Goal: Transaction & Acquisition: Purchase product/service

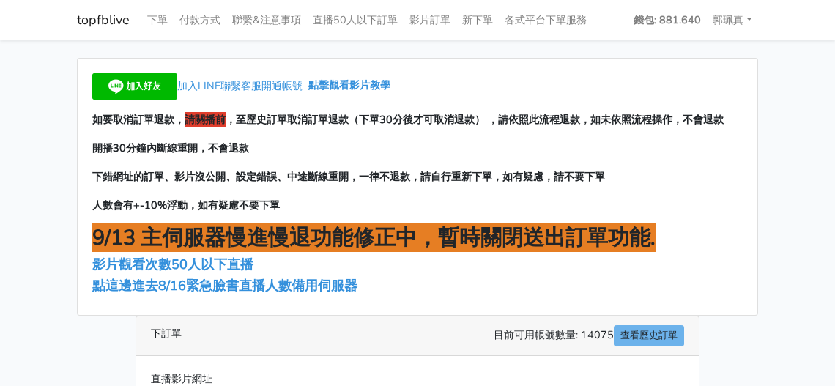
scroll to position [147, 0]
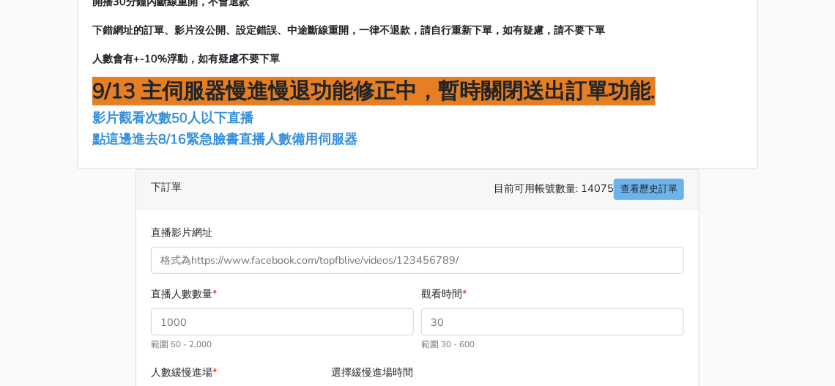
click at [226, 148] on div "加入LINE聯繫客服開通帳號 點擊觀看影片教學 如要取消訂單退款， 請關播前 ，至歷史訂單取消訂單退款（下單30分後才可取消退款） ，請依照此流程退款，如未依…" at bounding box center [418, 40] width 680 height 256
click at [226, 139] on span "點這邊進去8/16緊急臉書直播人數備用伺服器" at bounding box center [224, 139] width 265 height 18
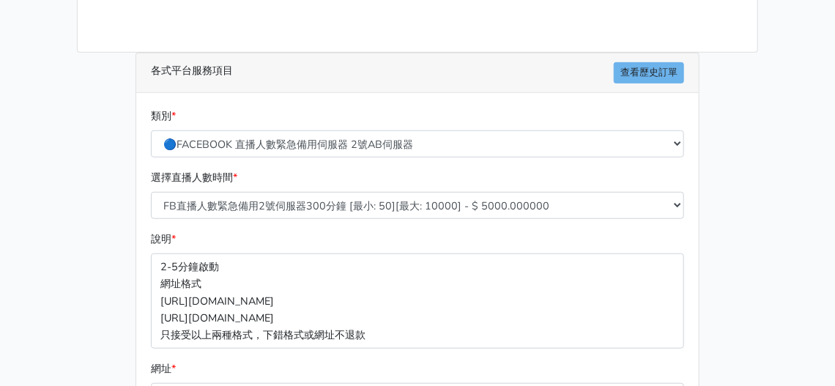
scroll to position [220, 0]
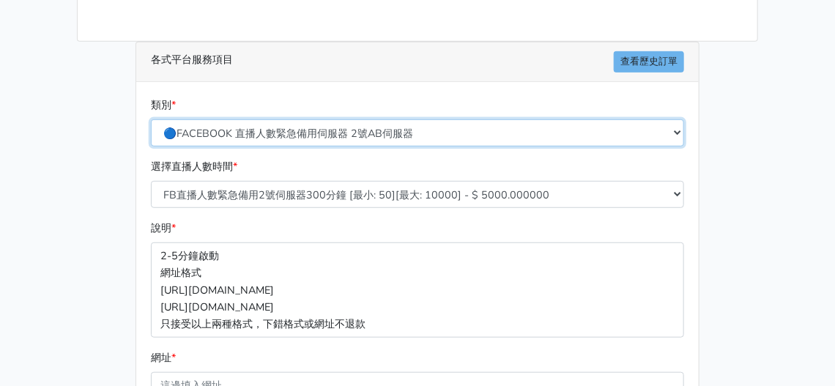
click at [333, 132] on select "🔵FACEBOOK 直播人數緊急備用伺服器 2號AB伺服器 🔵FACEBOOK 網軍專用貼文留言 安全保密 🔵FACEBOOK 直播人數緊急備用伺服器 J1 …" at bounding box center [417, 132] width 533 height 27
click at [330, 132] on select "🔵FACEBOOK 直播人數緊急備用伺服器 2號AB伺服器 🔵FACEBOOK 網軍專用貼文留言 安全保密 🔵FACEBOOK 直播人數緊急備用伺服器 J1 …" at bounding box center [417, 132] width 533 height 27
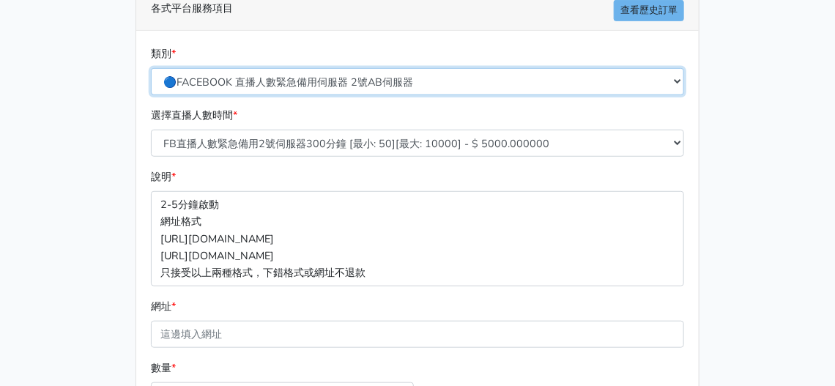
scroll to position [293, 0]
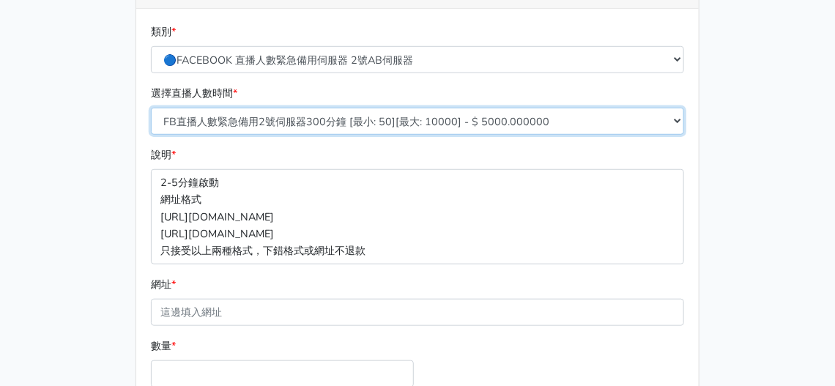
click at [303, 110] on select "FB直播人數緊急備用2號伺服器300分鐘 [最小: 50][最大: 10000] - $ 5000.000000 FB直播人數緊急備用2號伺服器60分鐘 [最…" at bounding box center [417, 121] width 533 height 27
drag, startPoint x: 327, startPoint y: 119, endPoint x: 328, endPoint y: 128, distance: 8.2
click at [327, 119] on select "FB直播人數緊急備用2號伺服器300分鐘 [最小: 50][最大: 10000] - $ 5000.000000 FB直播人數緊急備用2號伺服器60分鐘 [最…" at bounding box center [417, 121] width 533 height 27
select select "578"
click at [151, 108] on select "FB直播人數緊急備用2號伺服器300分鐘 [最小: 50][最大: 10000] - $ 5000.000000 FB直播人數緊急備用2號伺服器60分鐘 [最…" at bounding box center [417, 121] width 533 height 27
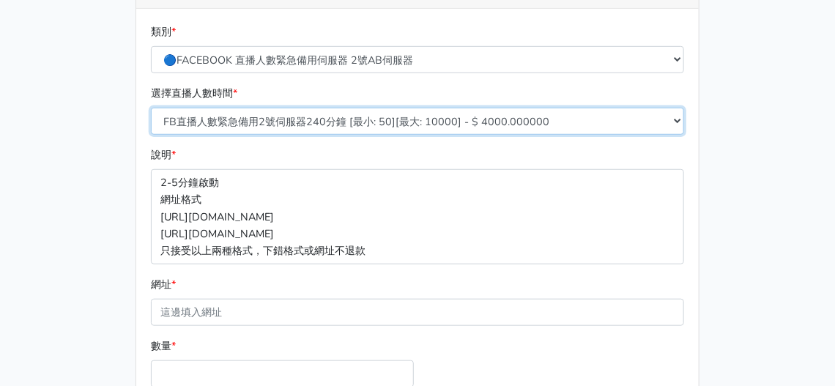
scroll to position [439, 0]
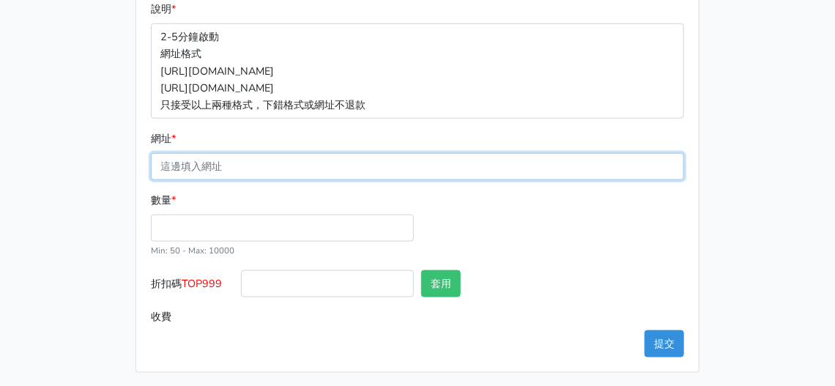
click at [240, 163] on input "網址 *" at bounding box center [417, 166] width 533 height 27
paste input "[URL][DOMAIN_NAME]"
type input "[URL][DOMAIN_NAME]"
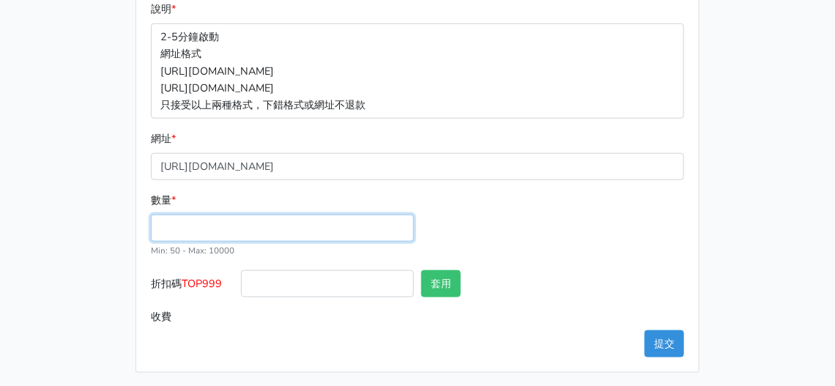
click at [207, 221] on input "數量 *" at bounding box center [282, 228] width 263 height 27
type input "100"
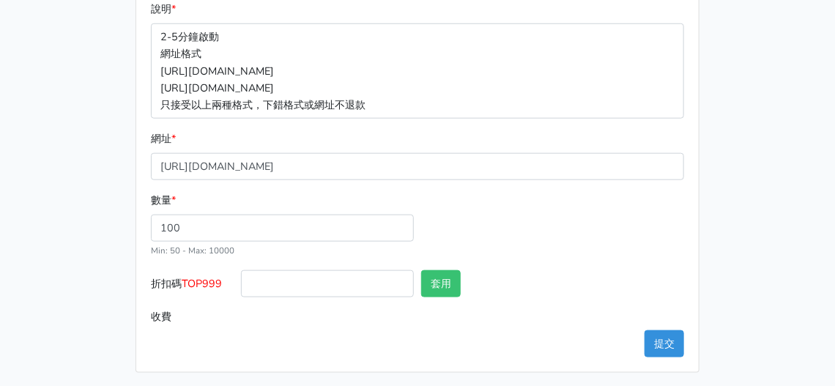
type input "400.000"
click at [561, 256] on div "數量 * 100 Min: 50 - Max: 10000" at bounding box center [417, 231] width 541 height 78
click at [661, 330] on button "提交" at bounding box center [665, 343] width 40 height 27
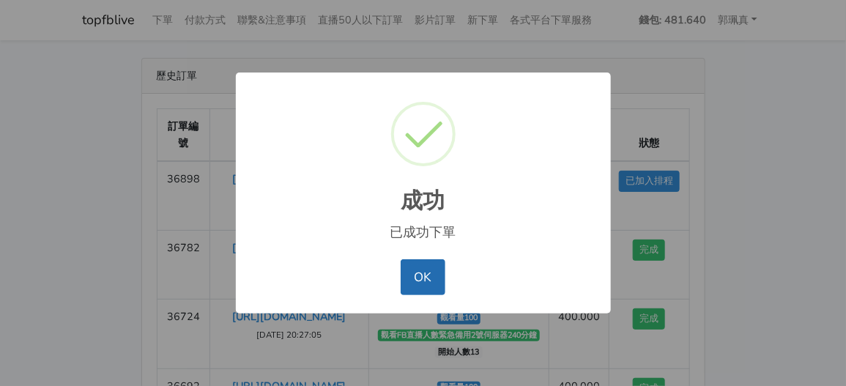
click at [444, 280] on button "OK" at bounding box center [423, 276] width 45 height 35
